Goal: Task Accomplishment & Management: Manage account settings

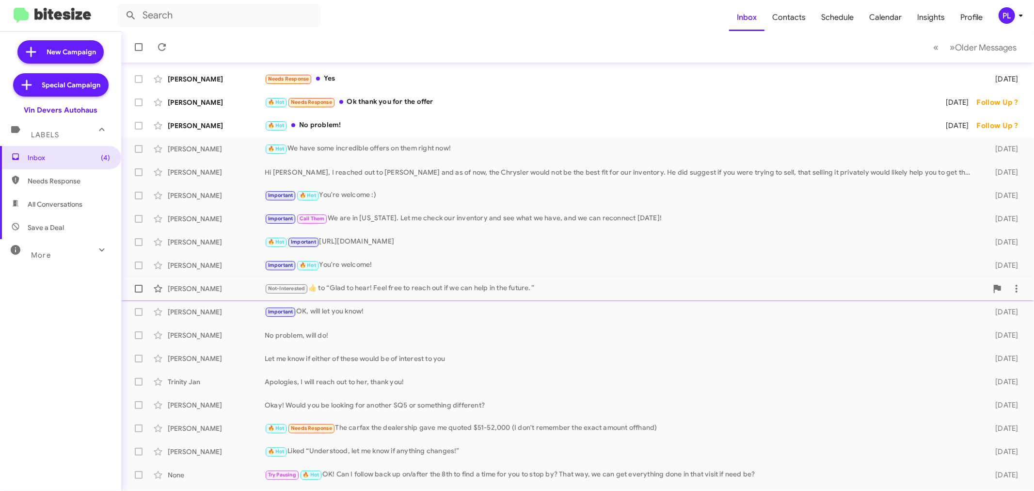
scroll to position [72, 0]
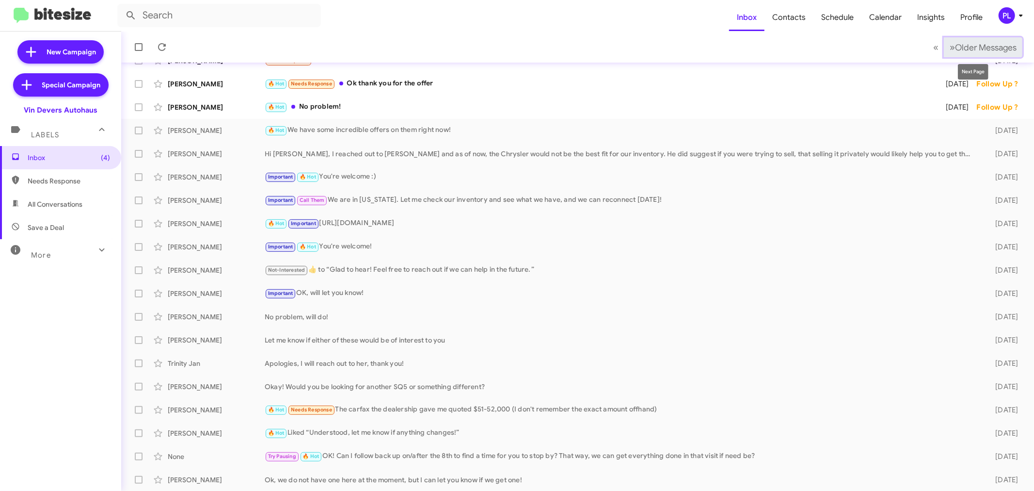
click at [958, 47] on span "Older Messages" at bounding box center [986, 47] width 62 height 11
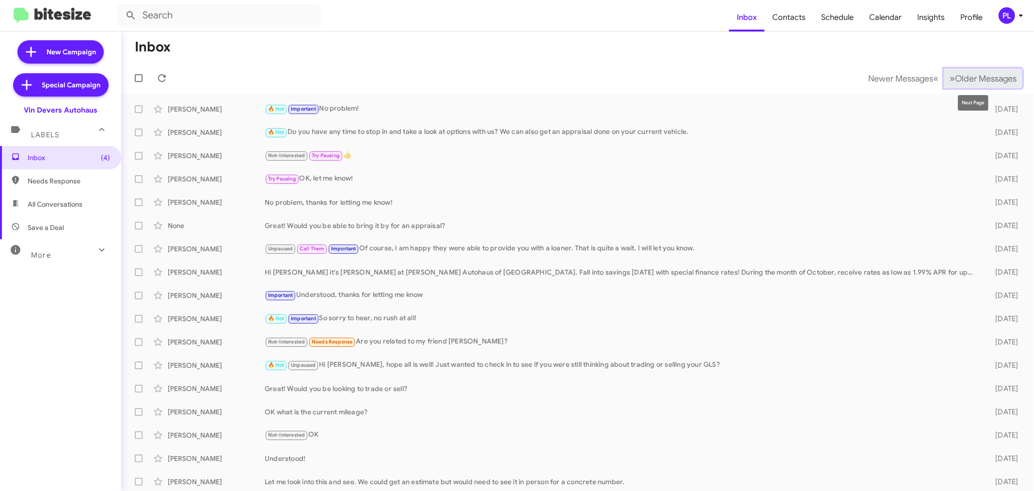
click at [955, 76] on span "Older Messages" at bounding box center [986, 78] width 62 height 11
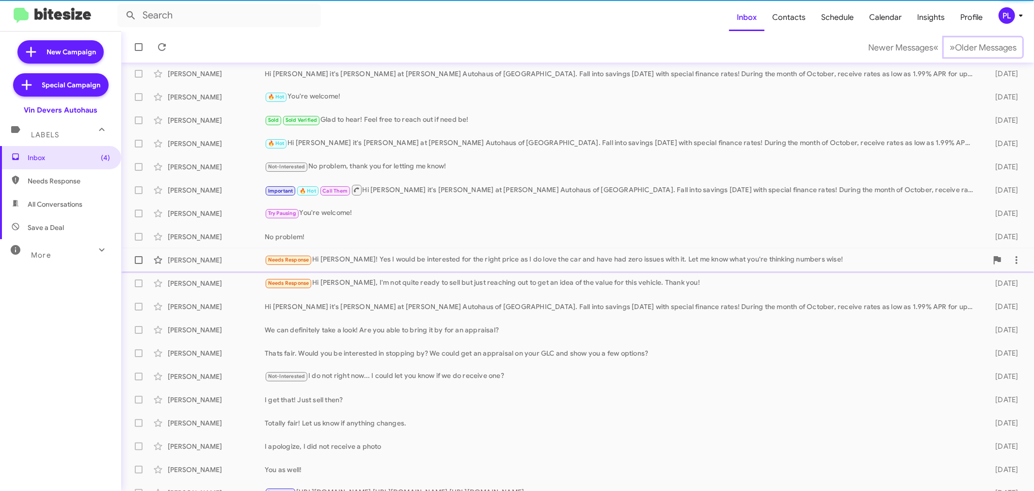
scroll to position [54, 0]
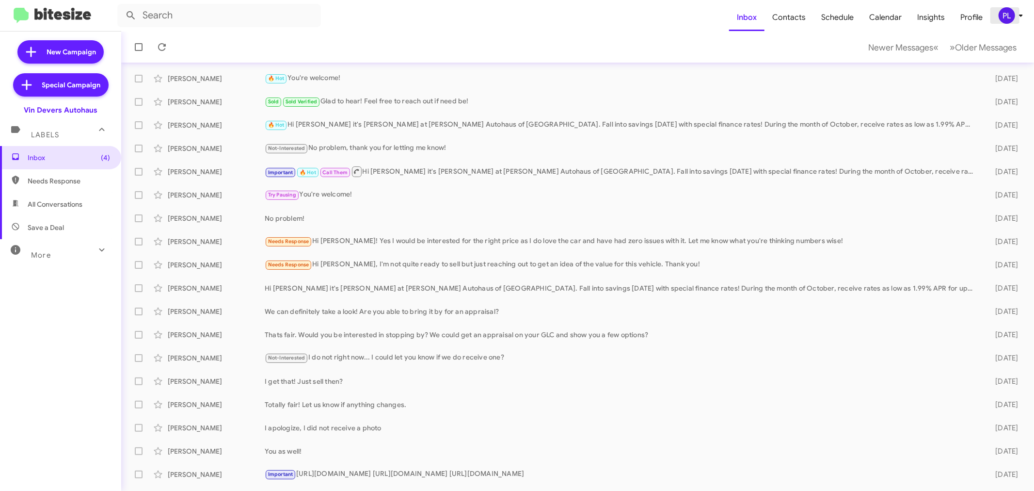
click at [1016, 17] on icon at bounding box center [1021, 16] width 12 height 12
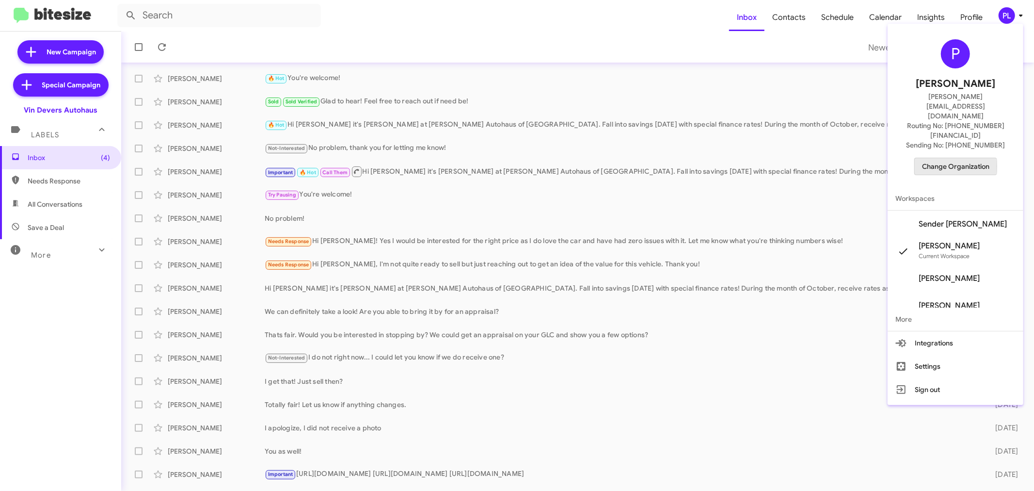
click at [955, 158] on span "Change Organization" at bounding box center [955, 166] width 67 height 16
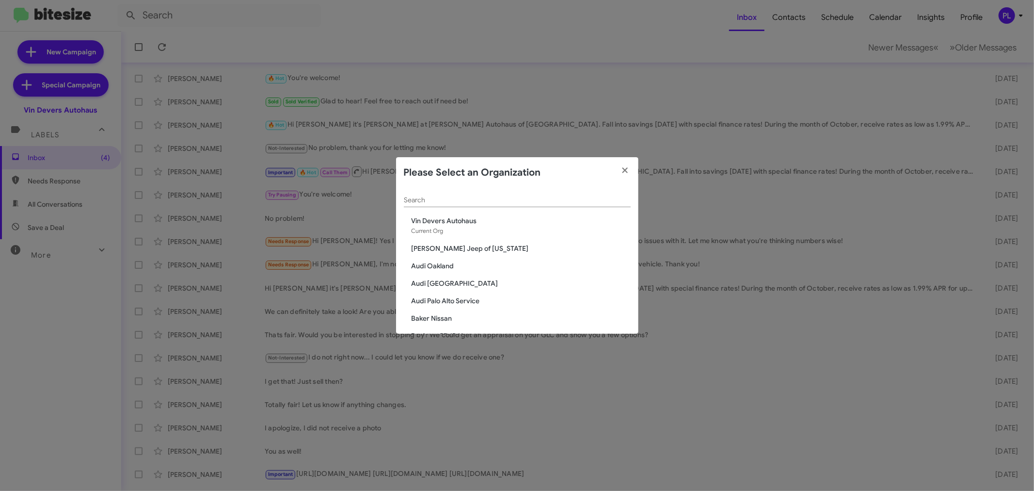
click at [509, 199] on input "Search" at bounding box center [517, 200] width 227 height 8
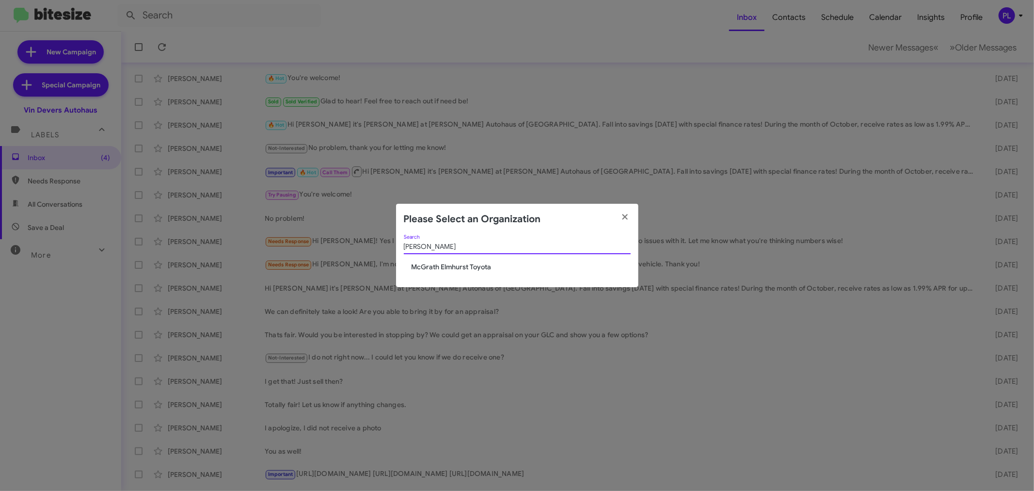
type input "mcgrath"
click at [482, 269] on span "McGrath Elmhurst Toyota" at bounding box center [521, 267] width 219 height 10
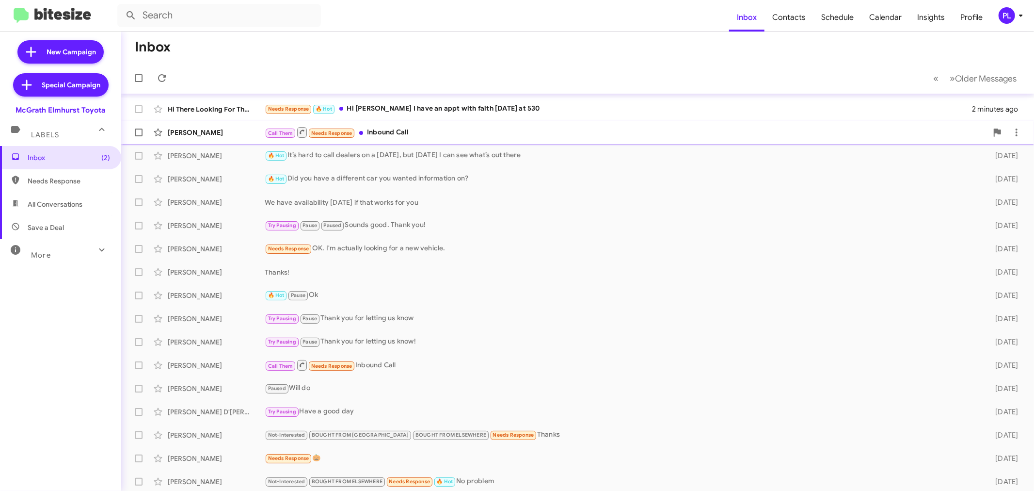
scroll to position [54, 0]
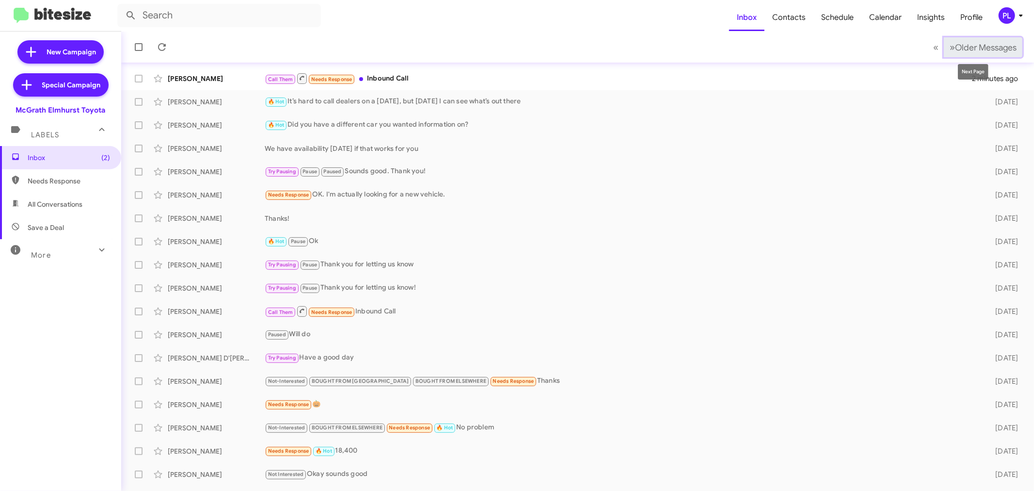
click at [986, 46] on span "Older Messages" at bounding box center [986, 47] width 62 height 11
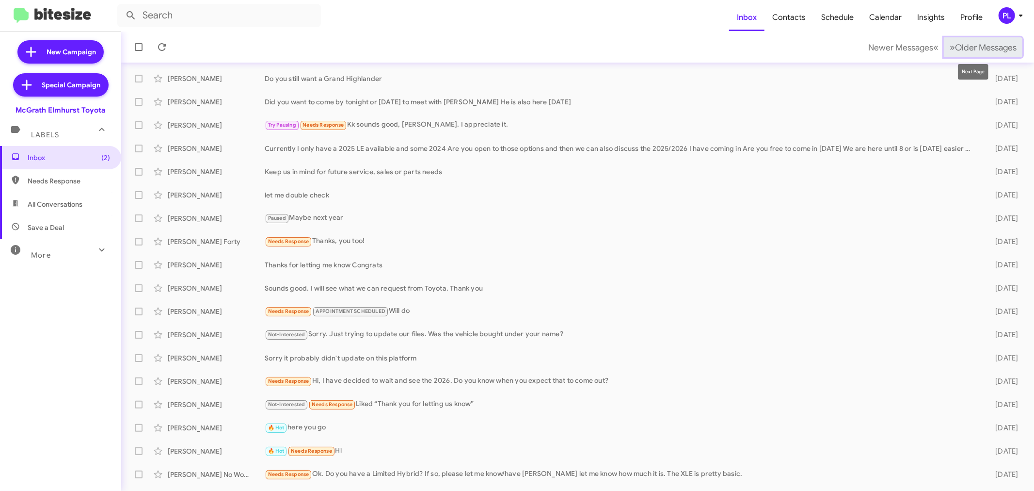
click at [966, 44] on span "Older Messages" at bounding box center [986, 47] width 62 height 11
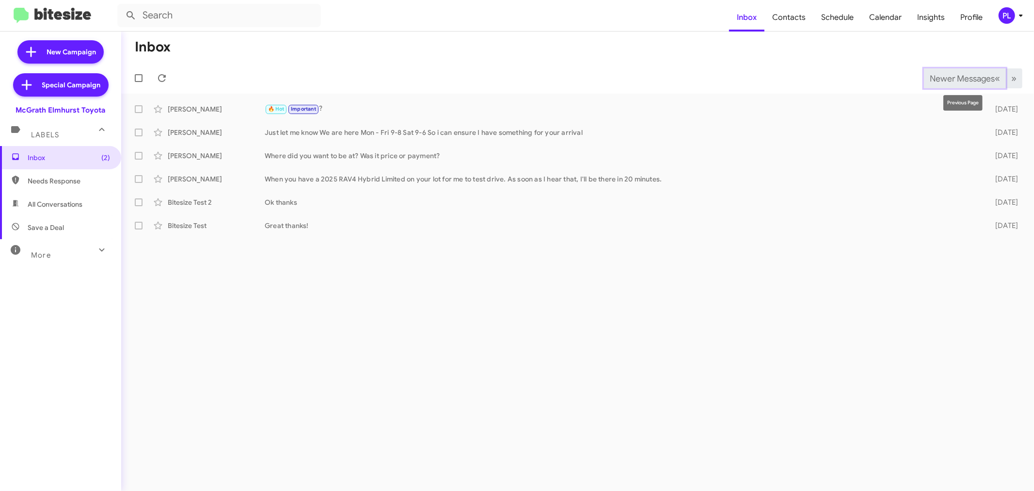
click at [932, 79] on span "Newer Messages" at bounding box center [962, 78] width 65 height 11
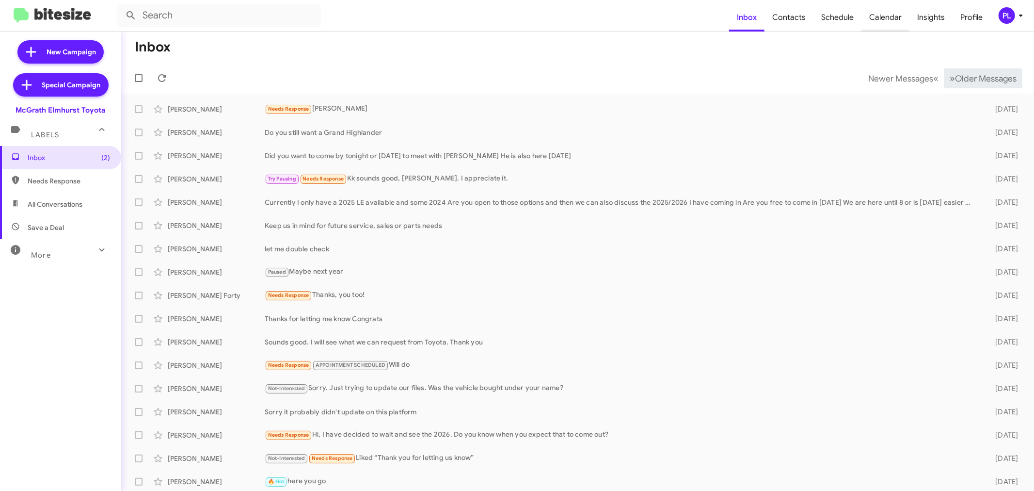
click at [893, 17] on span "Calendar" at bounding box center [885, 17] width 48 height 28
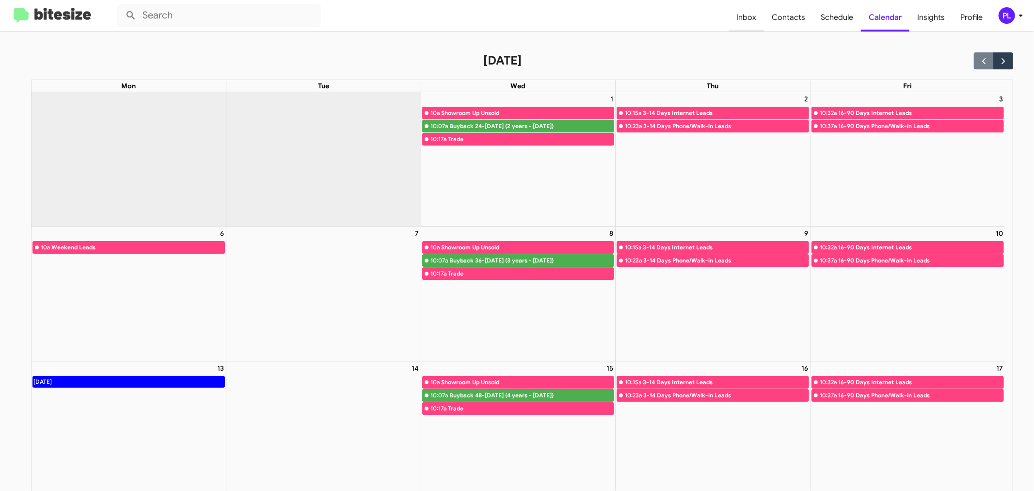
click at [745, 20] on span "Inbox" at bounding box center [746, 17] width 35 height 28
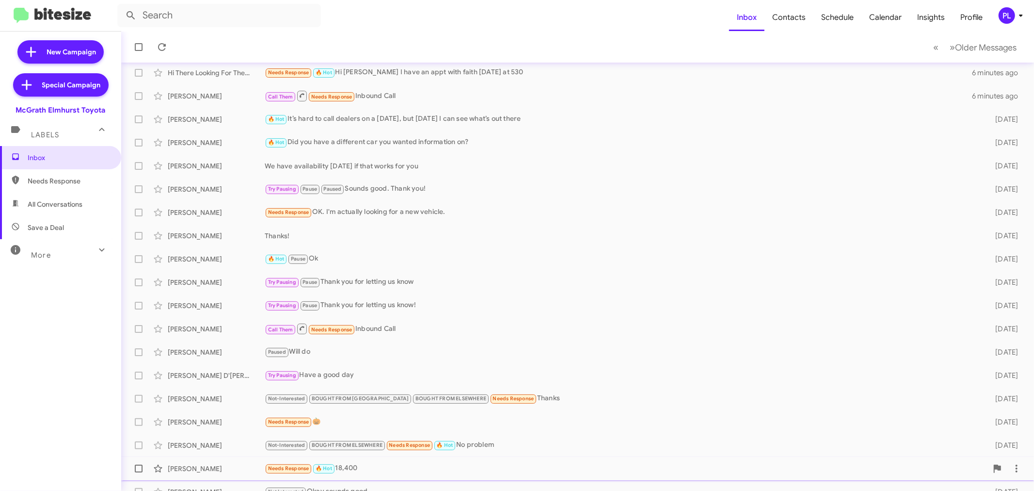
scroll to position [72, 0]
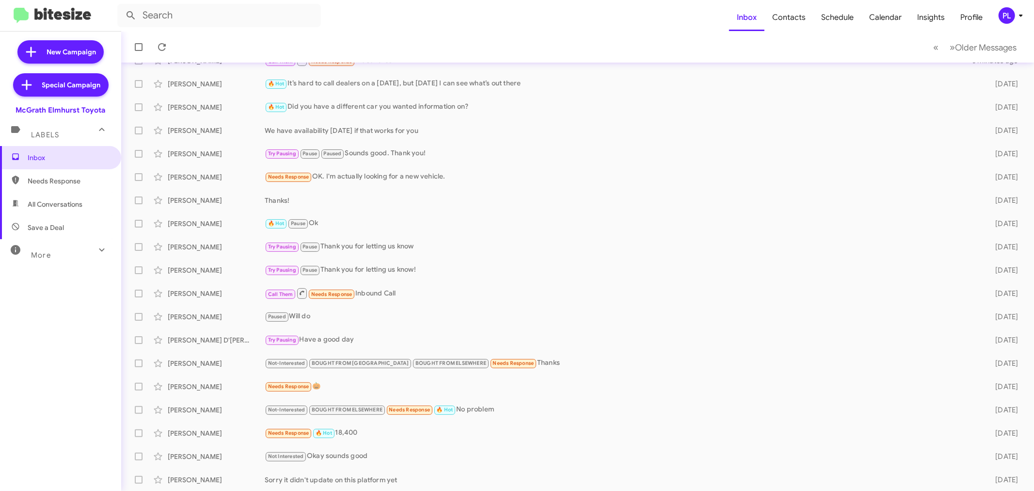
click at [1006, 17] on div "PL" at bounding box center [1007, 15] width 16 height 16
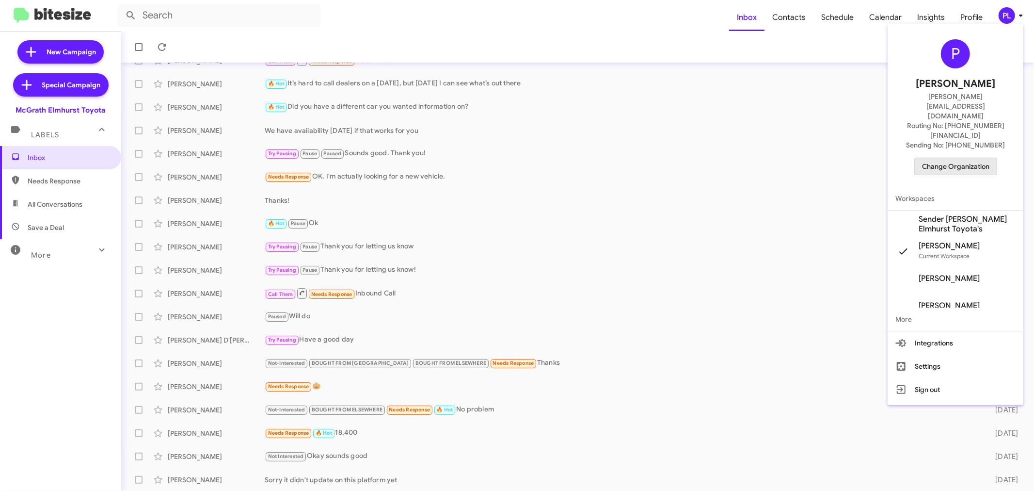
click at [942, 158] on span "Change Organization" at bounding box center [955, 166] width 67 height 16
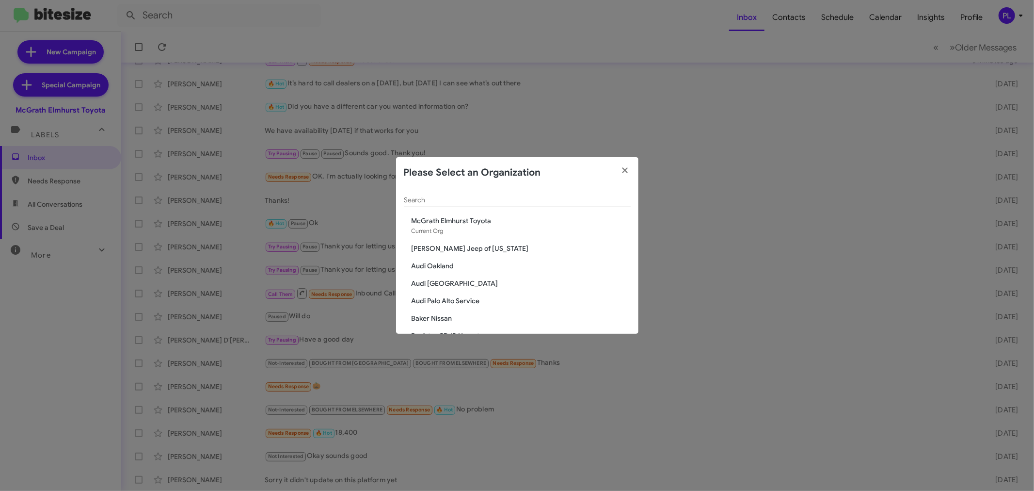
scroll to position [1766, 0]
click at [434, 245] on span "Vin Devers Autohaus" at bounding box center [521, 244] width 219 height 10
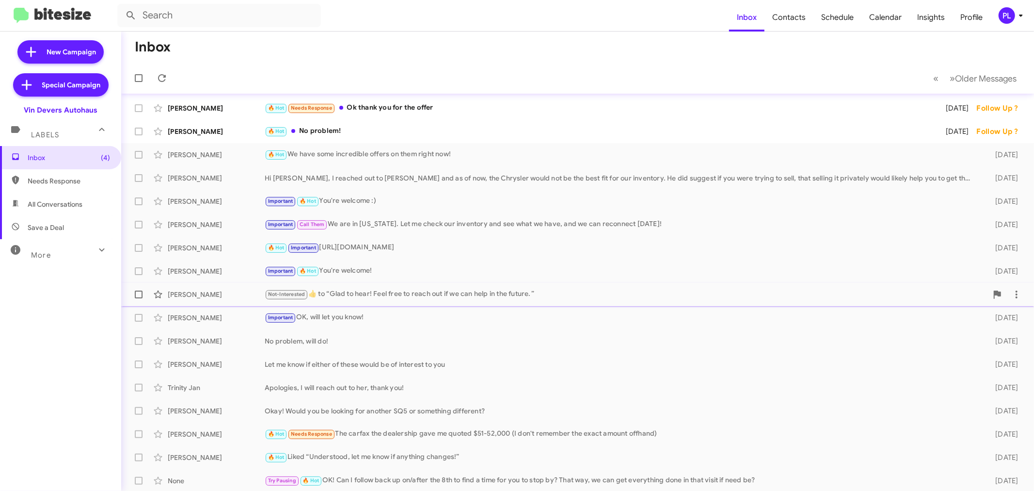
scroll to position [72, 0]
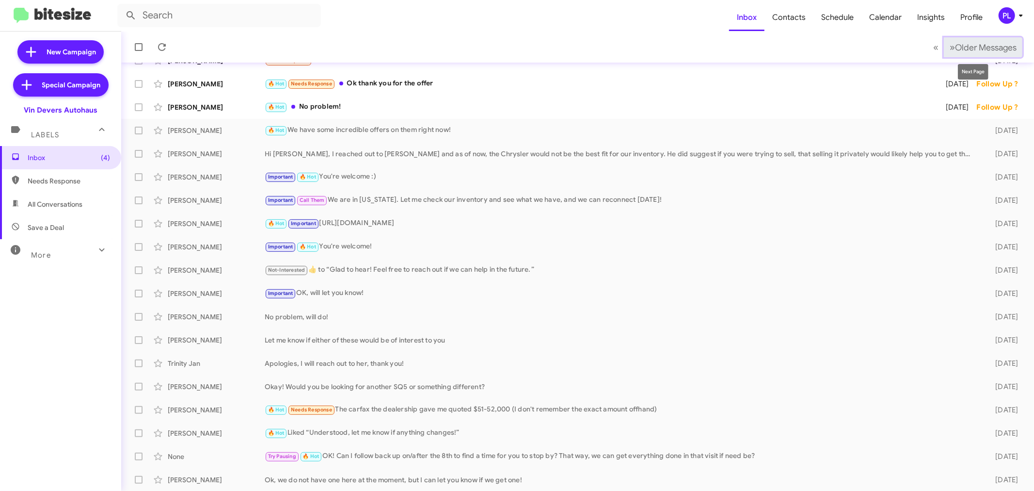
click at [984, 42] on span "Older Messages" at bounding box center [986, 47] width 62 height 11
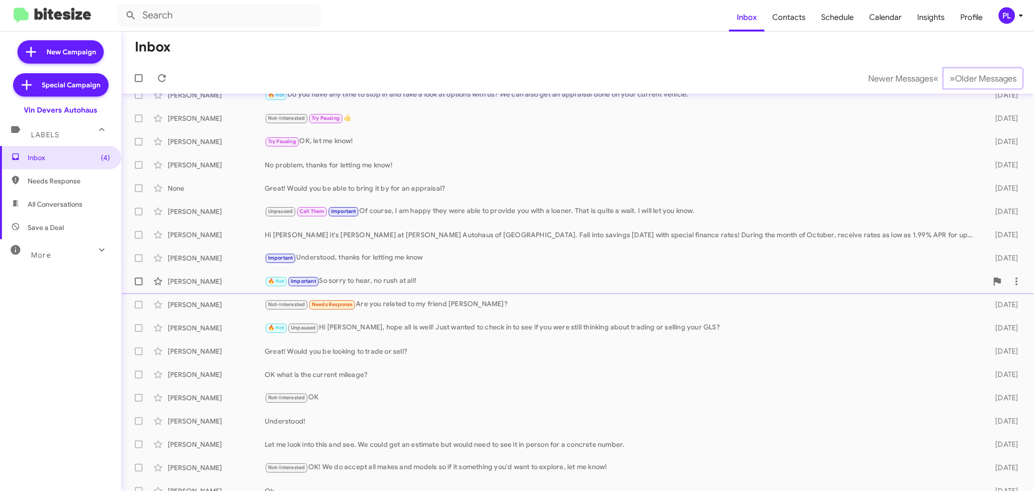
scroll to position [72, 0]
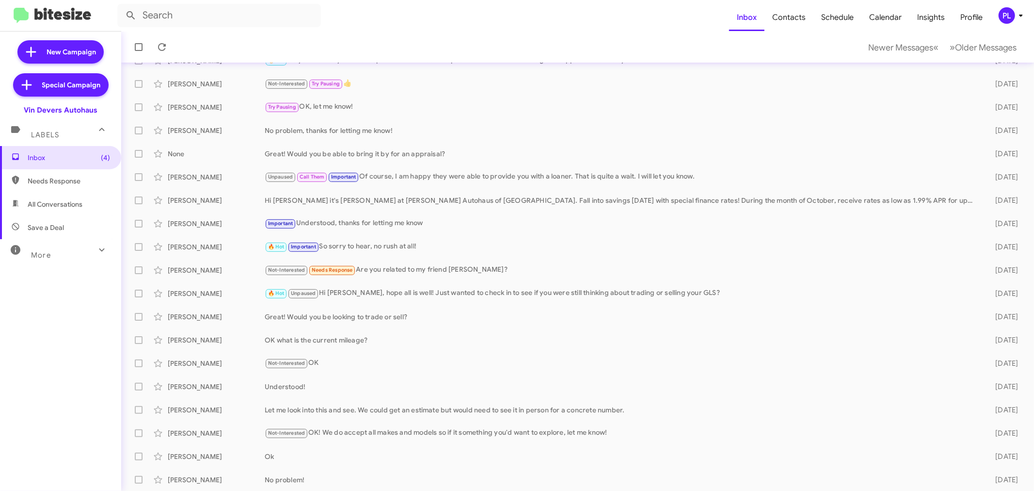
click at [1019, 12] on icon at bounding box center [1021, 16] width 12 height 12
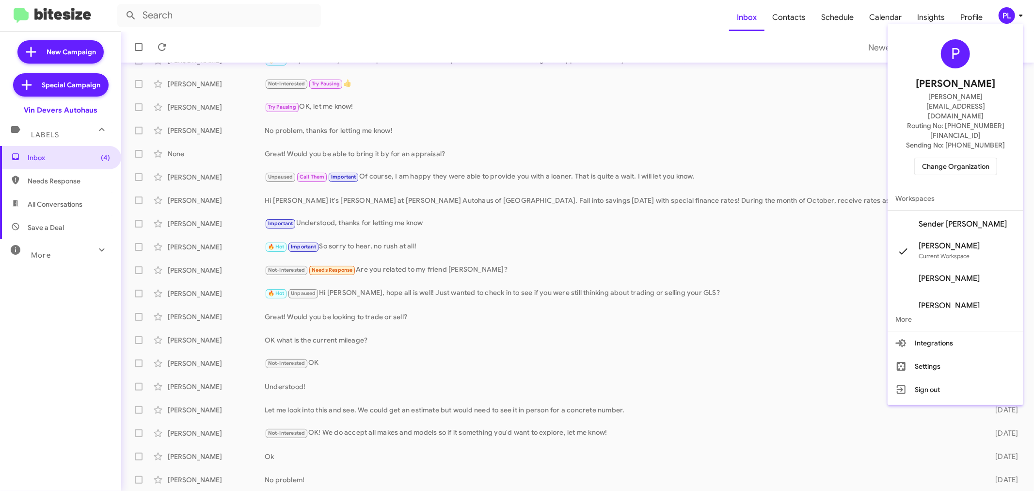
click at [961, 158] on span "Change Organization" at bounding box center [955, 166] width 67 height 16
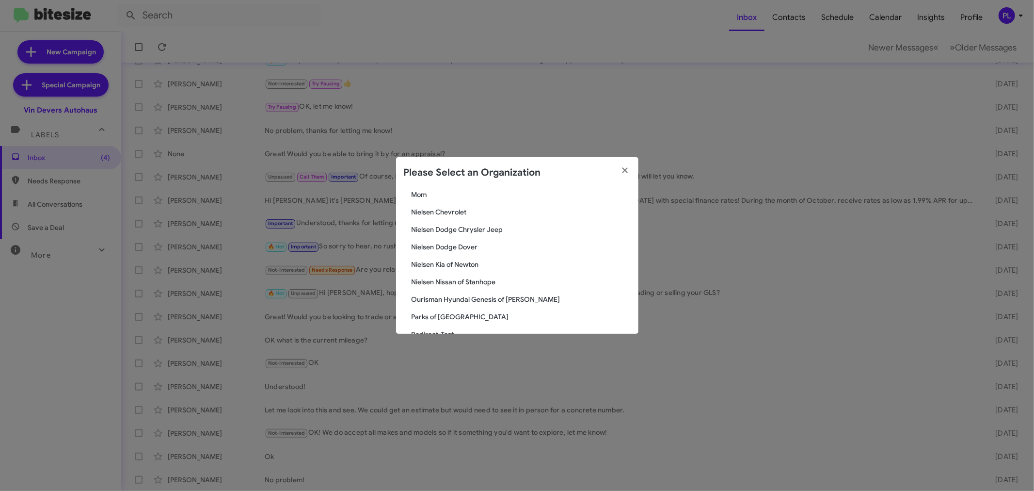
scroll to position [861, 0]
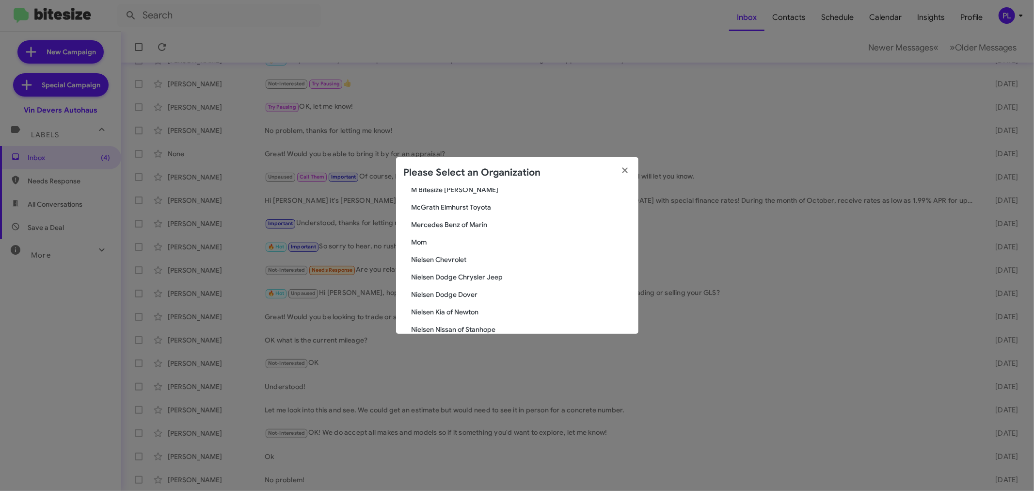
click at [438, 208] on span "McGrath Elmhurst Toyota" at bounding box center [521, 207] width 219 height 10
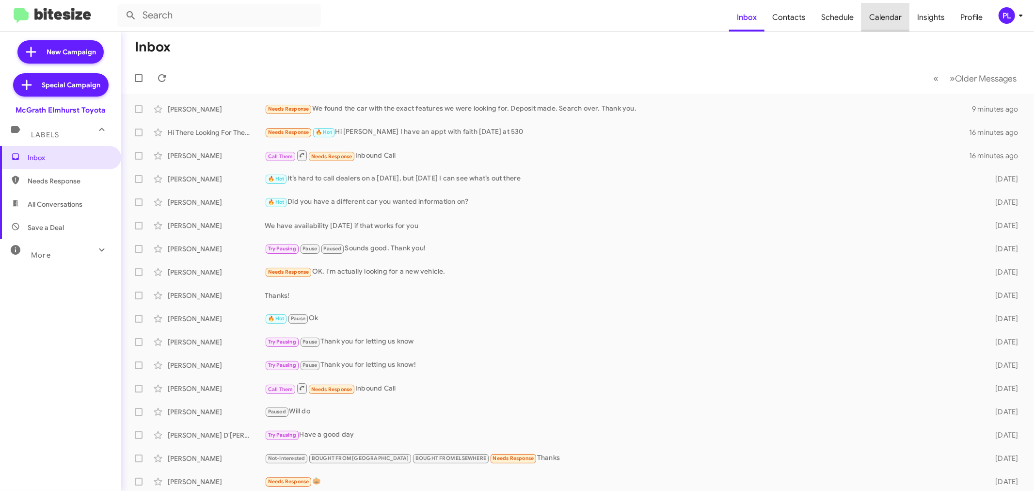
click at [897, 13] on span "Calendar" at bounding box center [885, 17] width 48 height 28
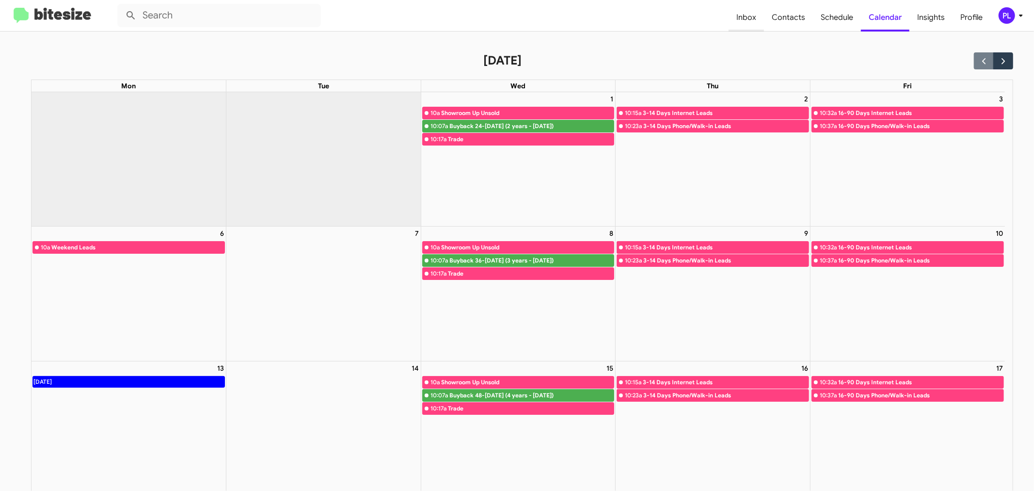
click at [749, 23] on span "Inbox" at bounding box center [746, 17] width 35 height 28
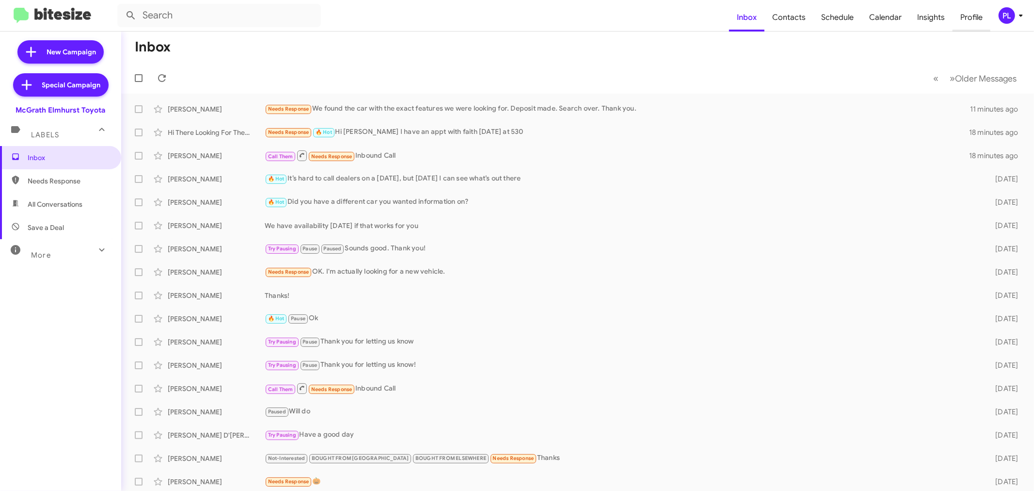
click at [969, 17] on span "Profile" at bounding box center [971, 17] width 38 height 28
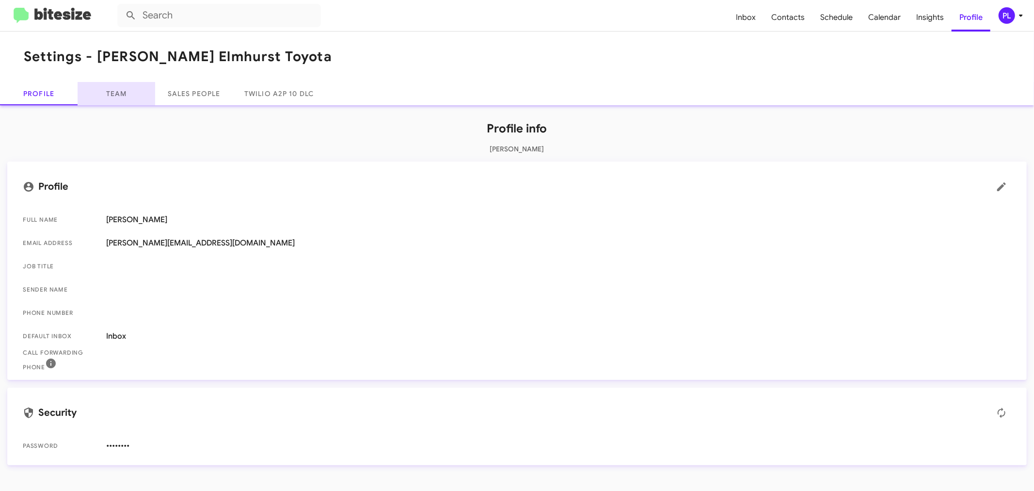
click at [121, 98] on link "Team" at bounding box center [117, 93] width 78 height 23
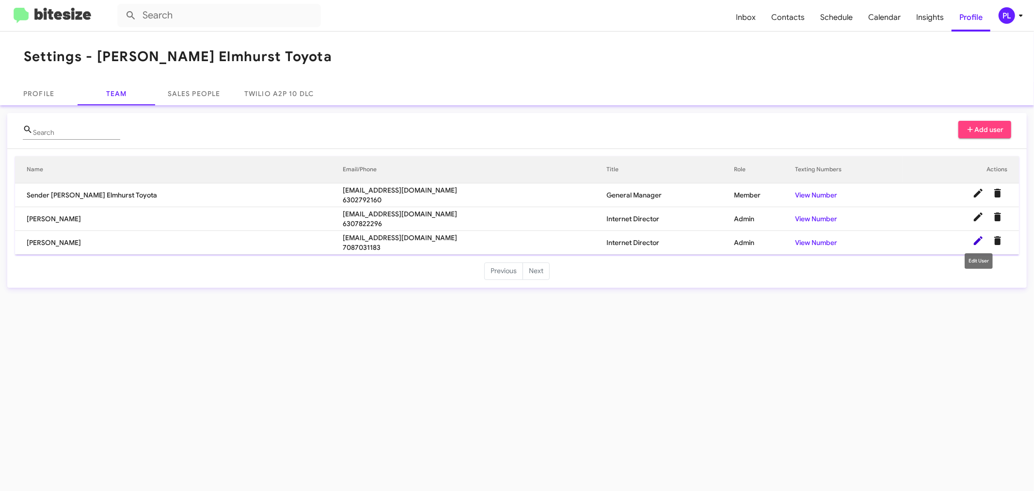
click at [976, 240] on icon at bounding box center [978, 241] width 12 height 12
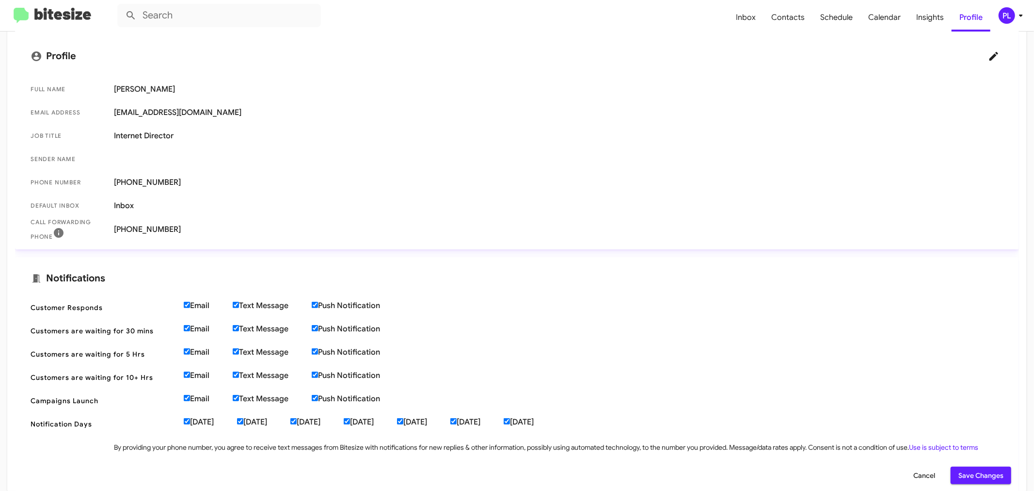
scroll to position [163, 0]
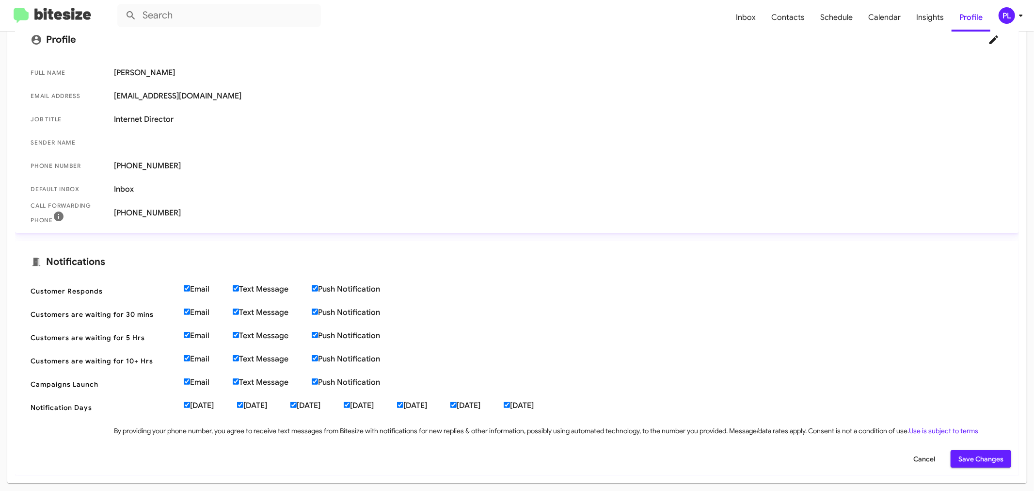
click at [187, 285] on input "Email" at bounding box center [187, 288] width 6 height 6
checkbox input "false"
click at [186, 312] on input "Email" at bounding box center [187, 311] width 6 height 6
checkbox input "false"
click at [190, 333] on input "Email" at bounding box center [187, 335] width 6 height 6
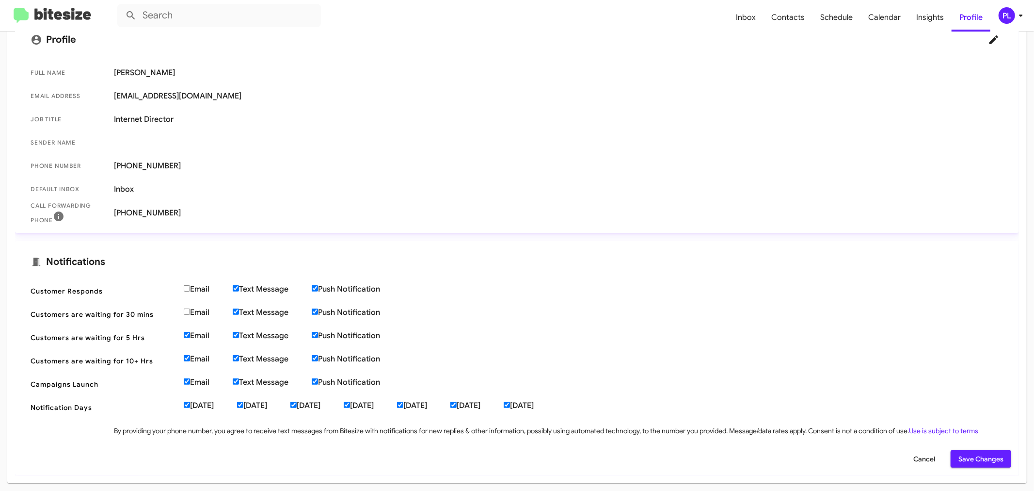
checkbox input "false"
click at [186, 356] on input "Email" at bounding box center [187, 358] width 6 height 6
checkbox input "false"
click at [187, 381] on input "Email" at bounding box center [187, 381] width 6 height 6
checkbox input "false"
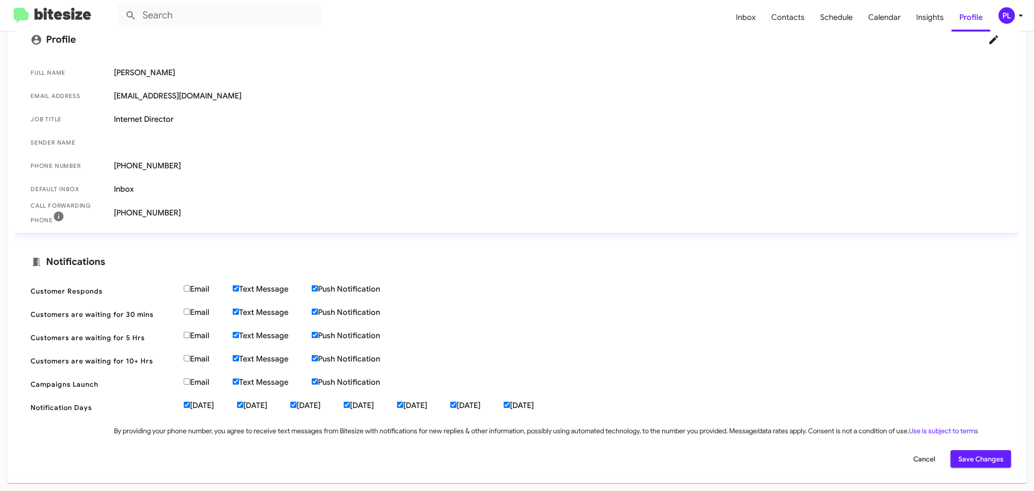
click at [969, 459] on span "Save Changes" at bounding box center [980, 458] width 45 height 17
